Goal: Task Accomplishment & Management: Use online tool/utility

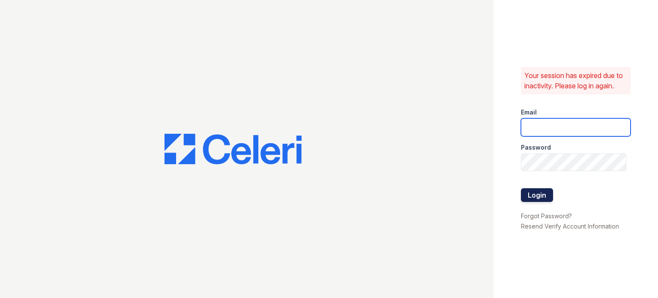
type input "lcaptain@cafmanagement.com"
click at [539, 190] on button "Login" at bounding box center [537, 195] width 32 height 14
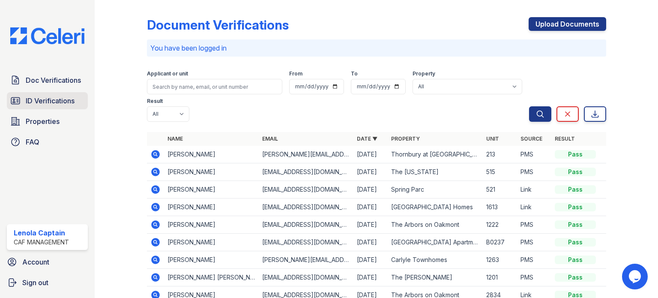
click at [51, 99] on span "ID Verifications" at bounding box center [50, 100] width 49 height 10
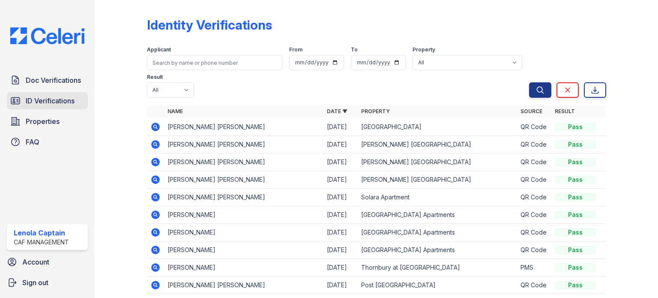
click at [48, 104] on span "ID Verifications" at bounding box center [50, 100] width 49 height 10
